Goal: Information Seeking & Learning: Find specific page/section

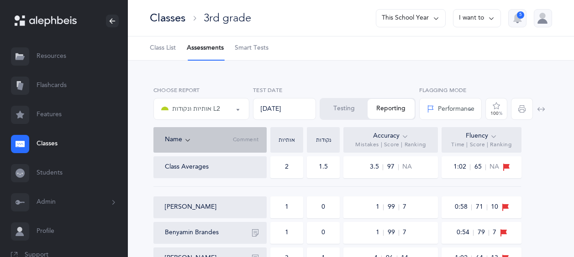
select select "9"
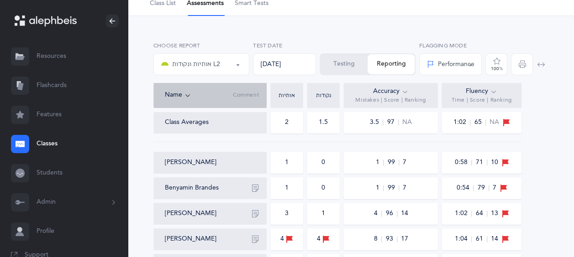
click at [41, 143] on link "Classes" at bounding box center [64, 144] width 128 height 29
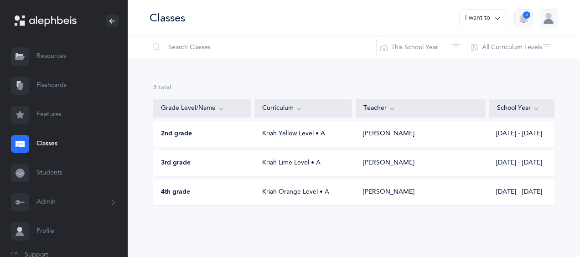
click at [53, 53] on link "Resources" at bounding box center [64, 56] width 128 height 29
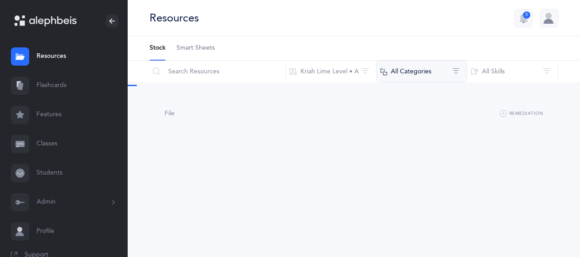
click at [421, 72] on button "All Categories" at bounding box center [421, 72] width 91 height 22
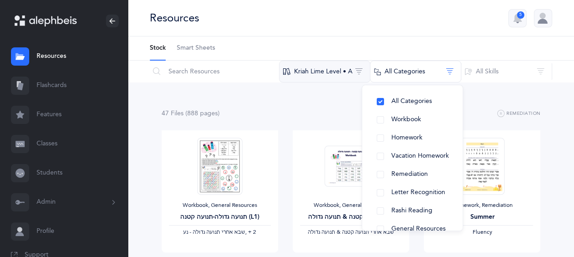
click at [345, 77] on button "Kriah Lime Level • A" at bounding box center [324, 72] width 91 height 22
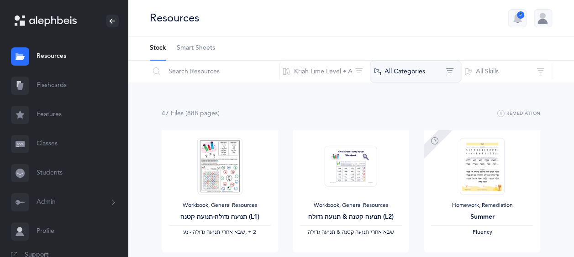
click at [437, 67] on button "All Categories" at bounding box center [415, 72] width 91 height 22
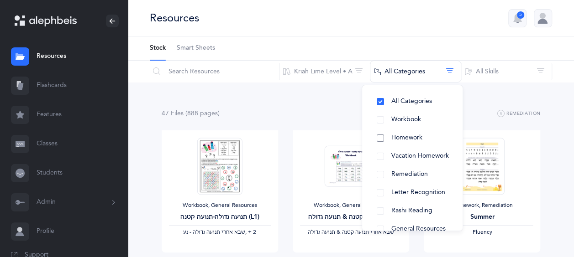
click at [415, 138] on span "Homework" at bounding box center [406, 137] width 31 height 7
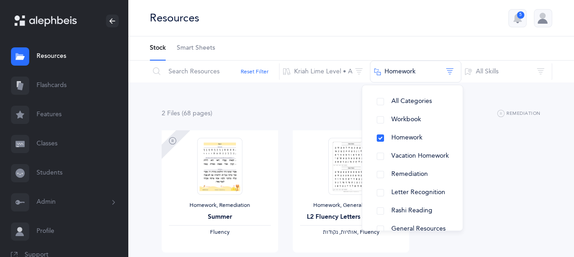
click at [277, 103] on div "2 File s (68 page s ) Remediation Homework, Remediation Summer Fluency View Hom…" at bounding box center [351, 199] width 446 height 232
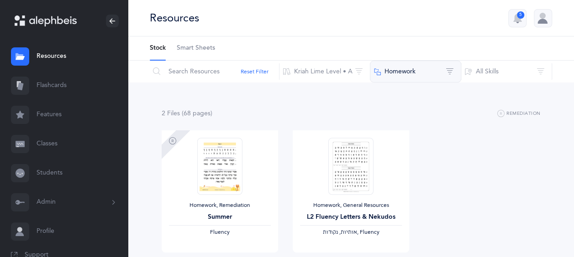
click at [413, 68] on button "Homework" at bounding box center [415, 72] width 91 height 22
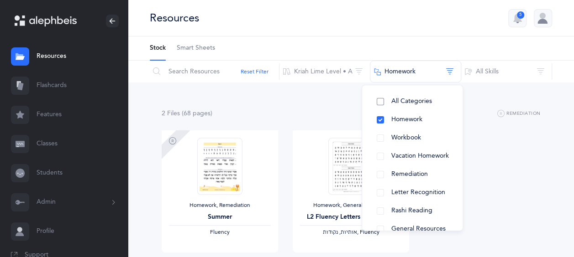
click at [401, 102] on span "All Categories" at bounding box center [411, 101] width 41 height 7
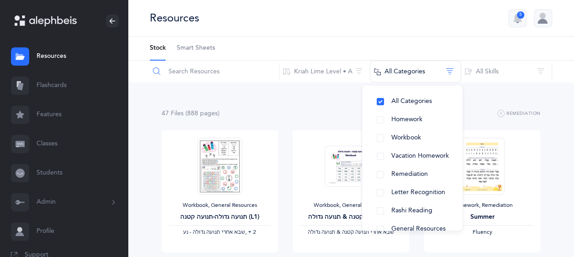
click at [185, 72] on input "text" at bounding box center [214, 72] width 130 height 22
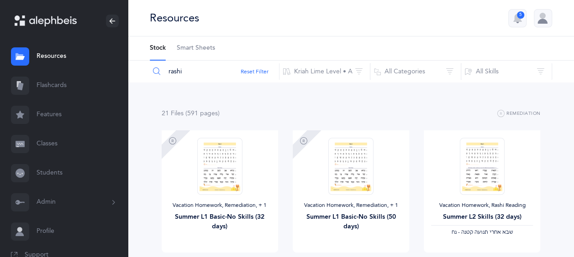
click at [191, 78] on input "rashi" at bounding box center [214, 72] width 130 height 22
type input "r"
click at [314, 70] on button "Kriah Lime Level • A" at bounding box center [324, 72] width 91 height 22
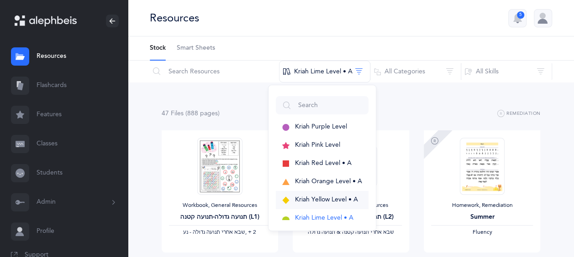
click at [319, 200] on span "Kriah Yellow Level • A" at bounding box center [326, 199] width 63 height 7
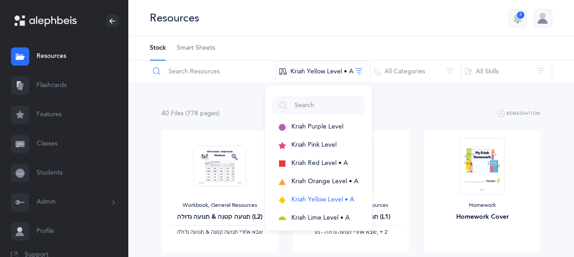
click at [205, 71] on input "text" at bounding box center [212, 72] width 126 height 22
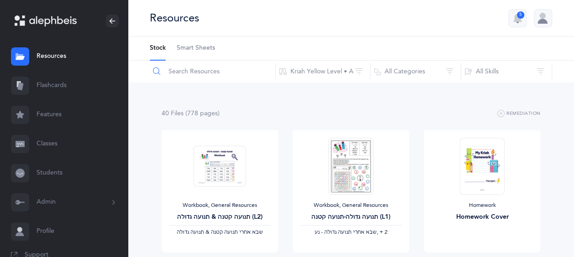
paste input "Blended Endings and Silent Letters"
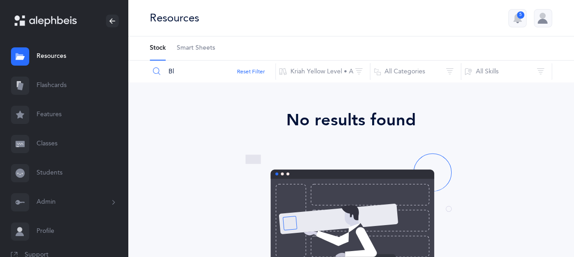
type input "B"
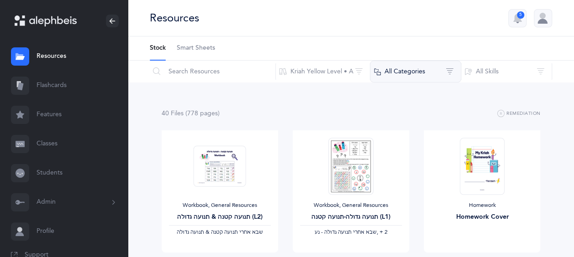
click at [411, 78] on button "All Categories" at bounding box center [415, 72] width 91 height 22
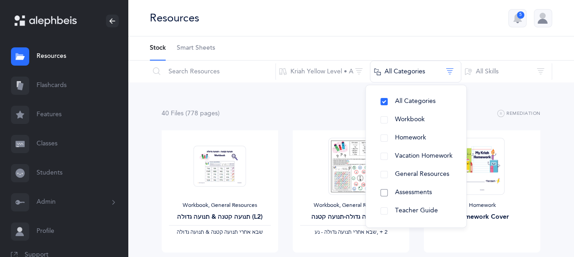
click at [412, 199] on button "Assessments" at bounding box center [416, 193] width 86 height 18
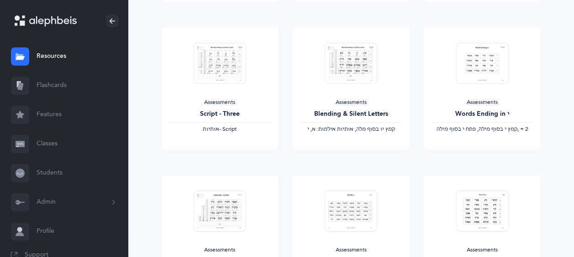
scroll to position [548, 0]
